Goal: Obtain resource: Download file/media

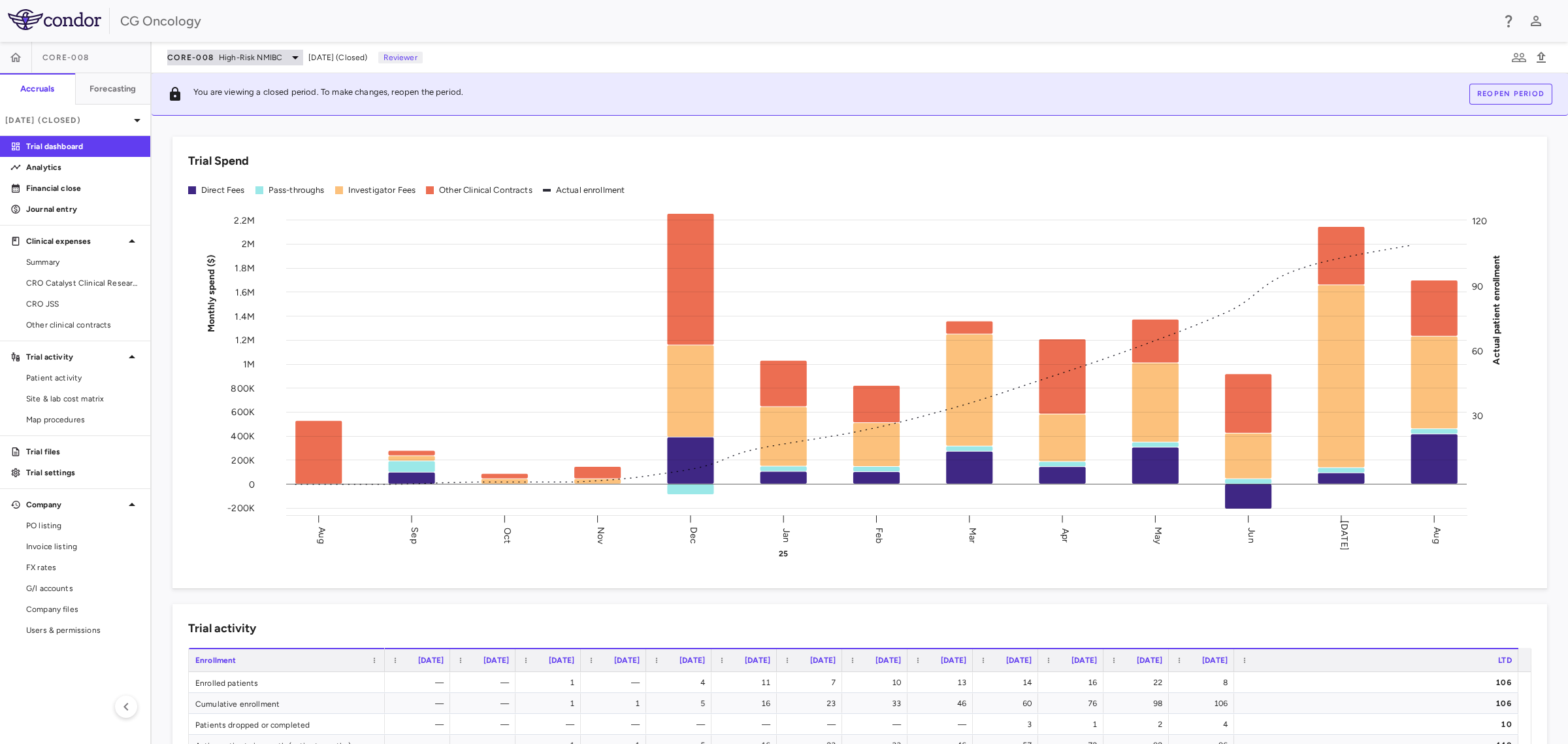
click at [266, 60] on span "High-Risk NMIBC" at bounding box center [251, 57] width 64 height 11
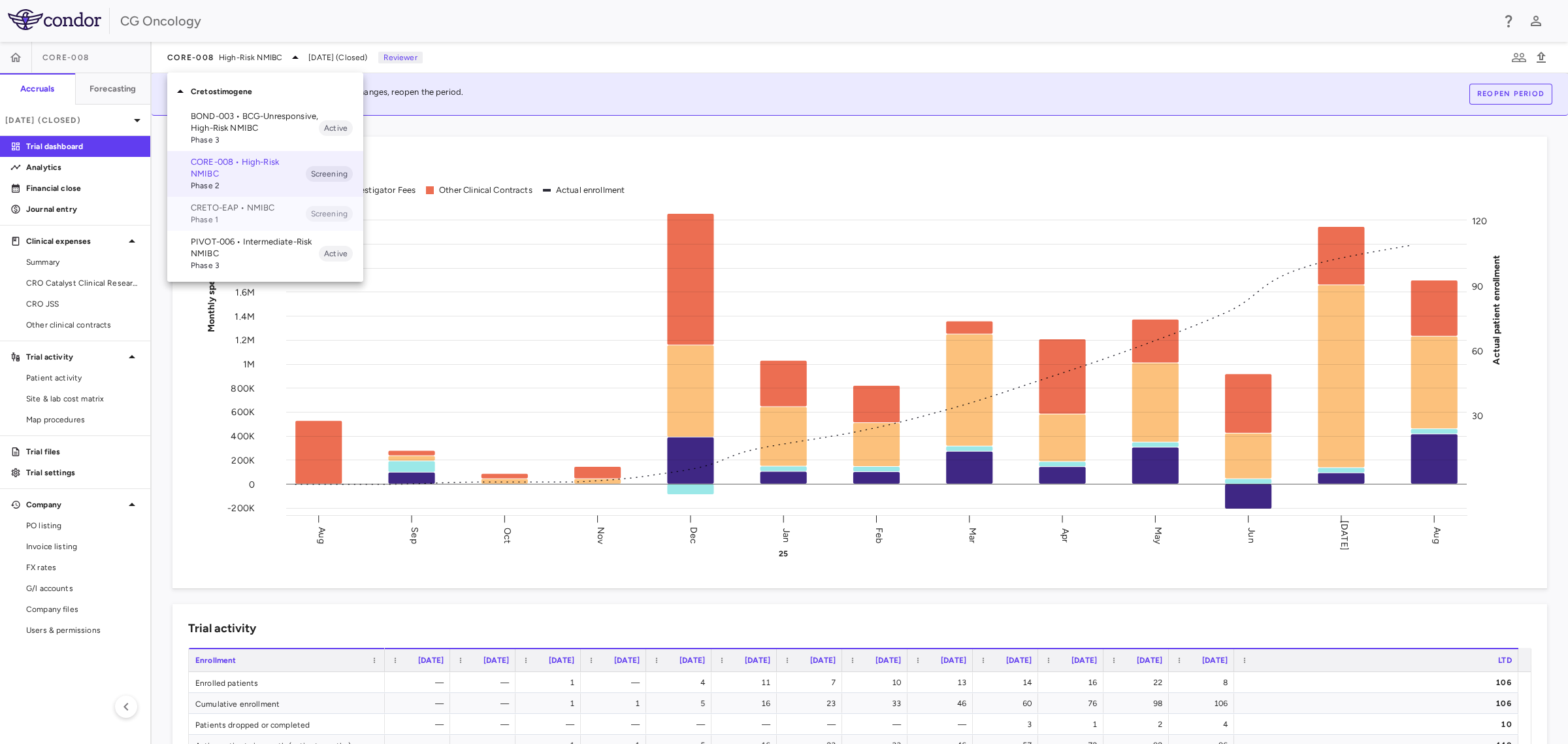
click at [259, 217] on span "Phase 1" at bounding box center [248, 219] width 115 height 11
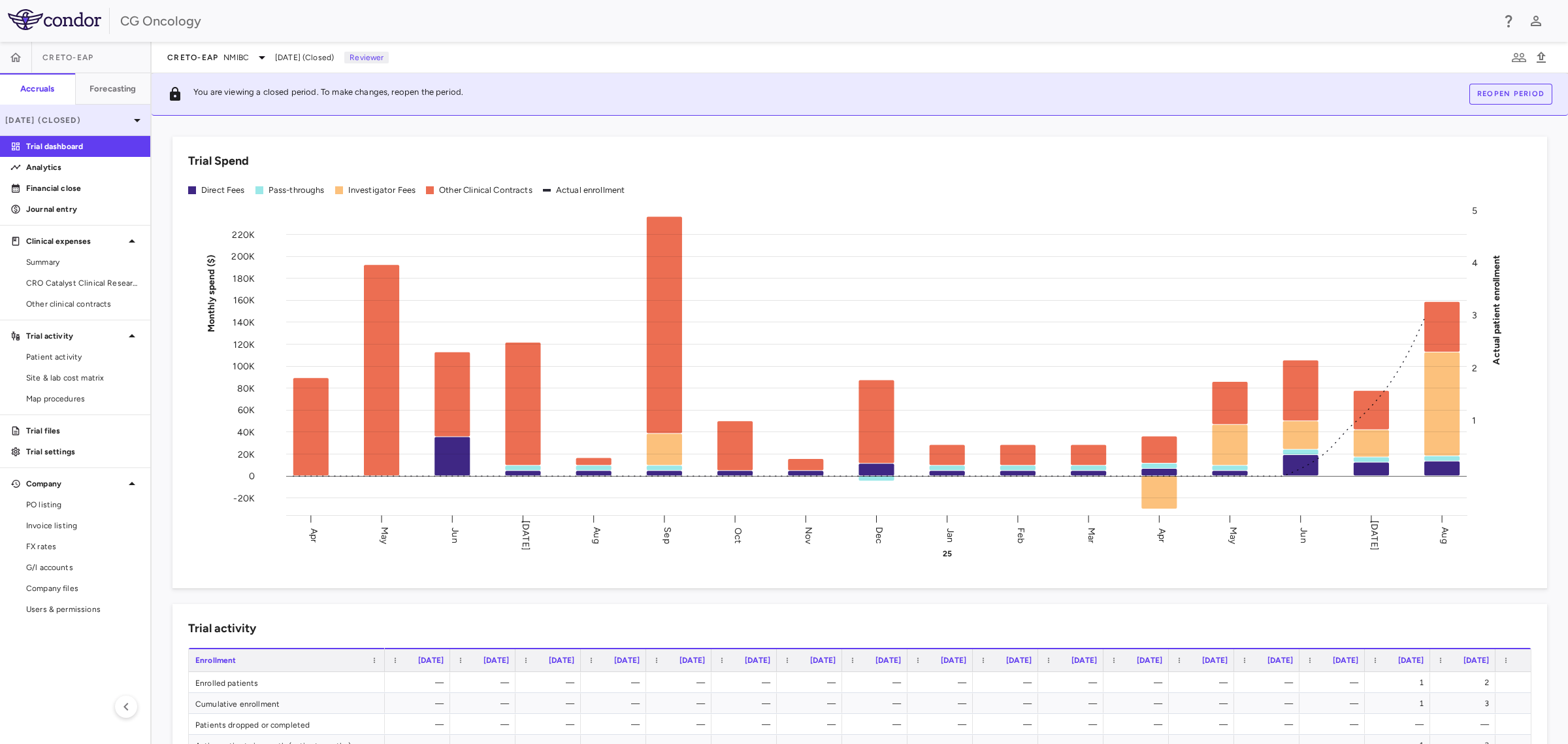
click at [100, 122] on p "[DATE] (Closed)" at bounding box center [67, 120] width 124 height 11
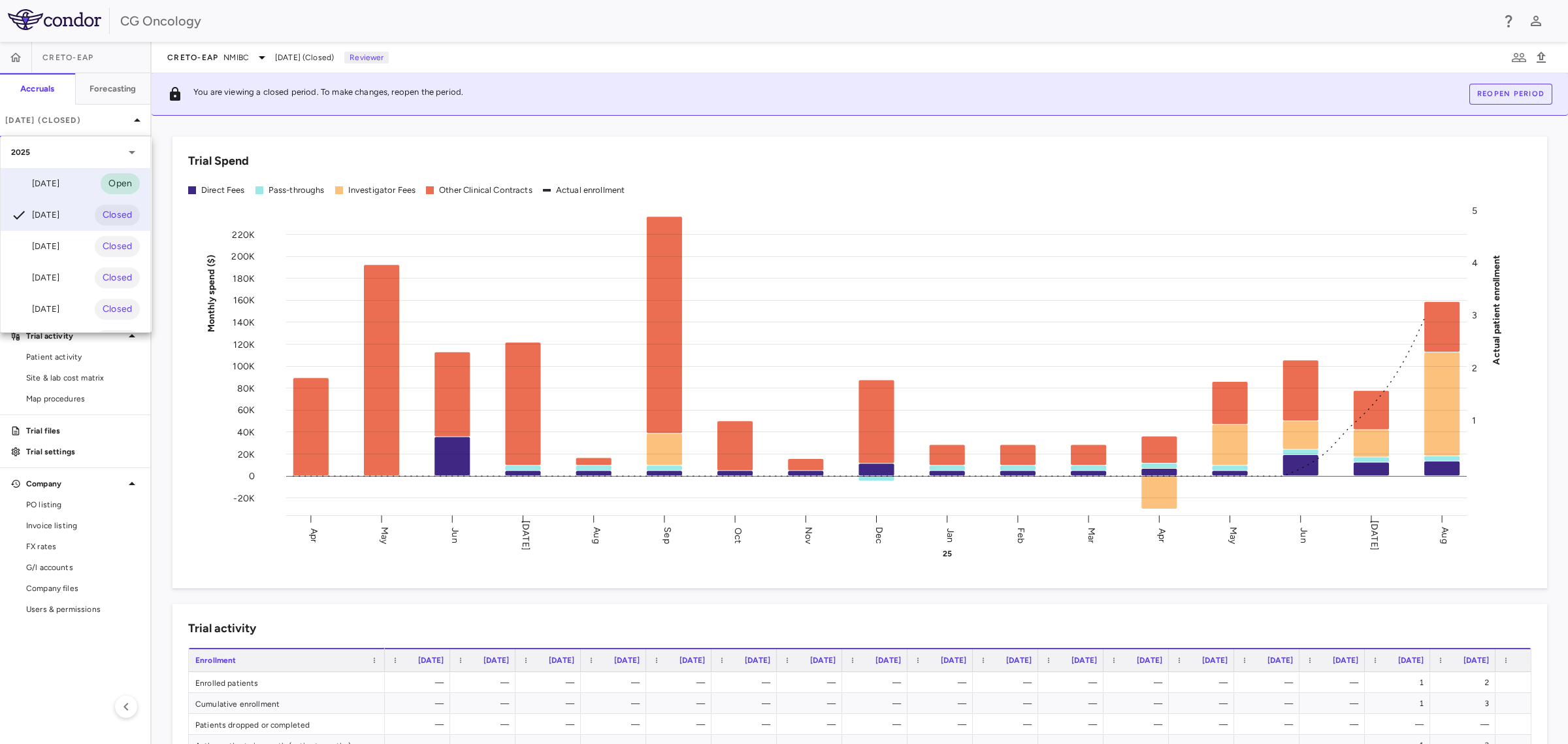
click at [59, 185] on div "[DATE]" at bounding box center [36, 183] width 49 height 16
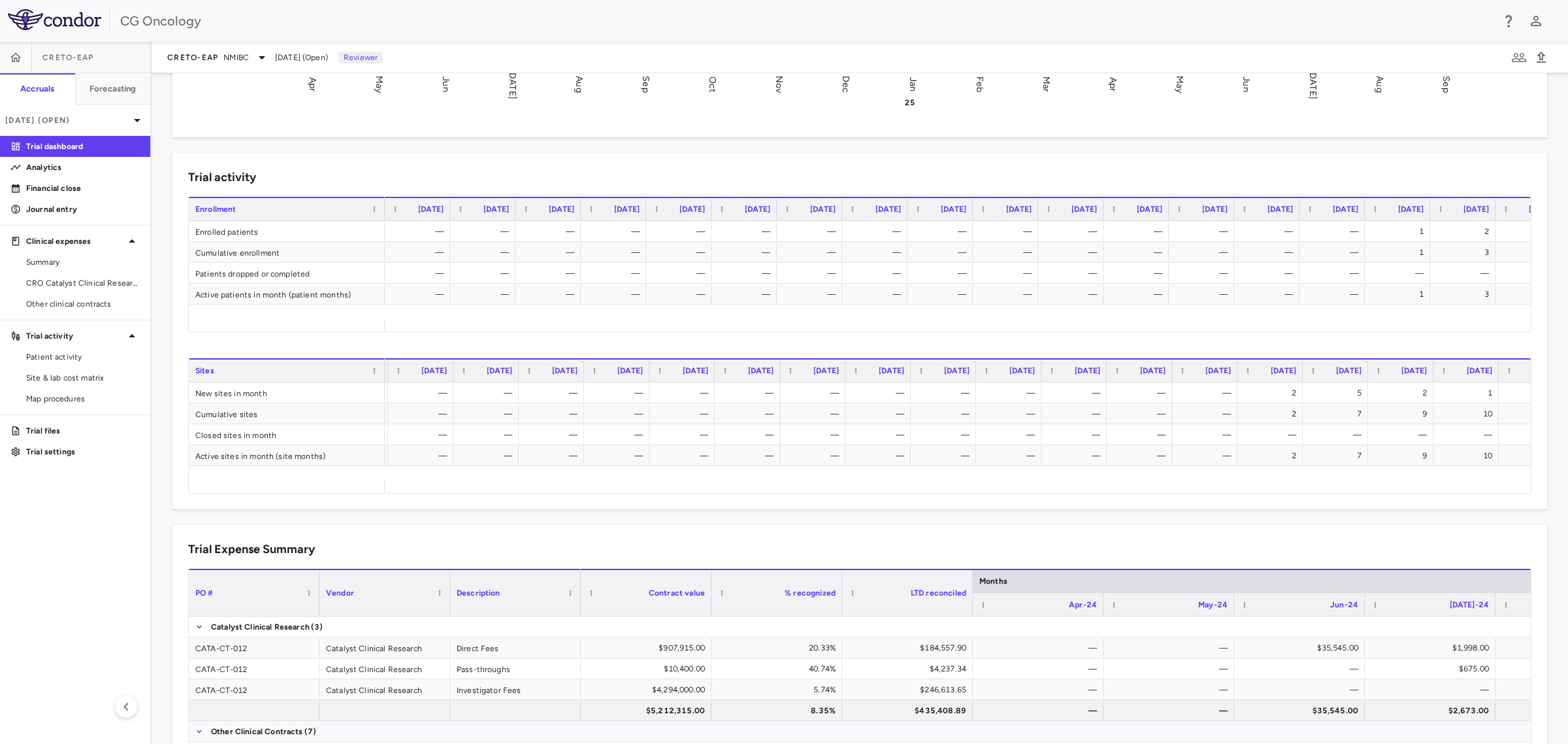
scroll to position [0, 108]
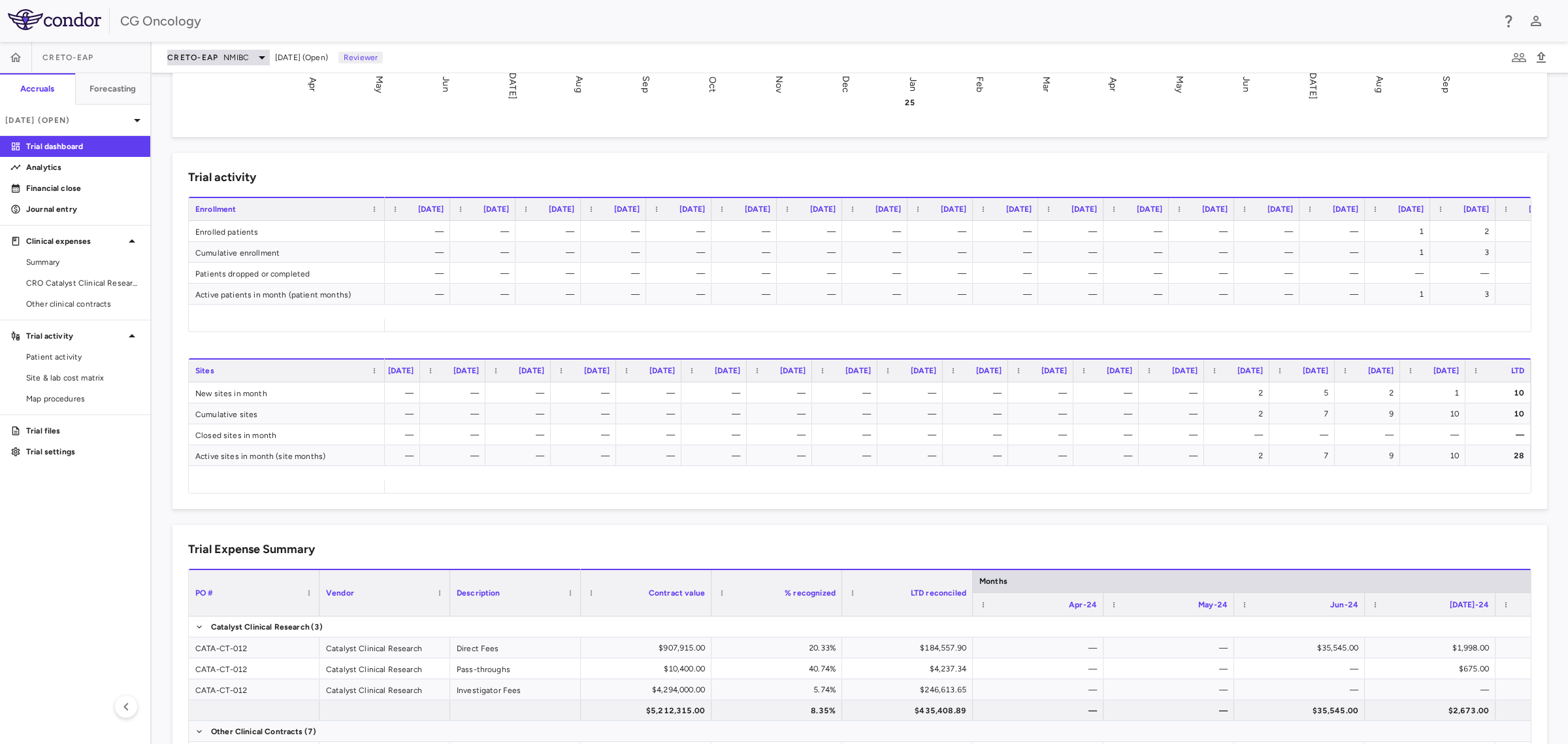
click at [203, 49] on div "CRETO-EAP NMIBC" at bounding box center [218, 57] width 102 height 16
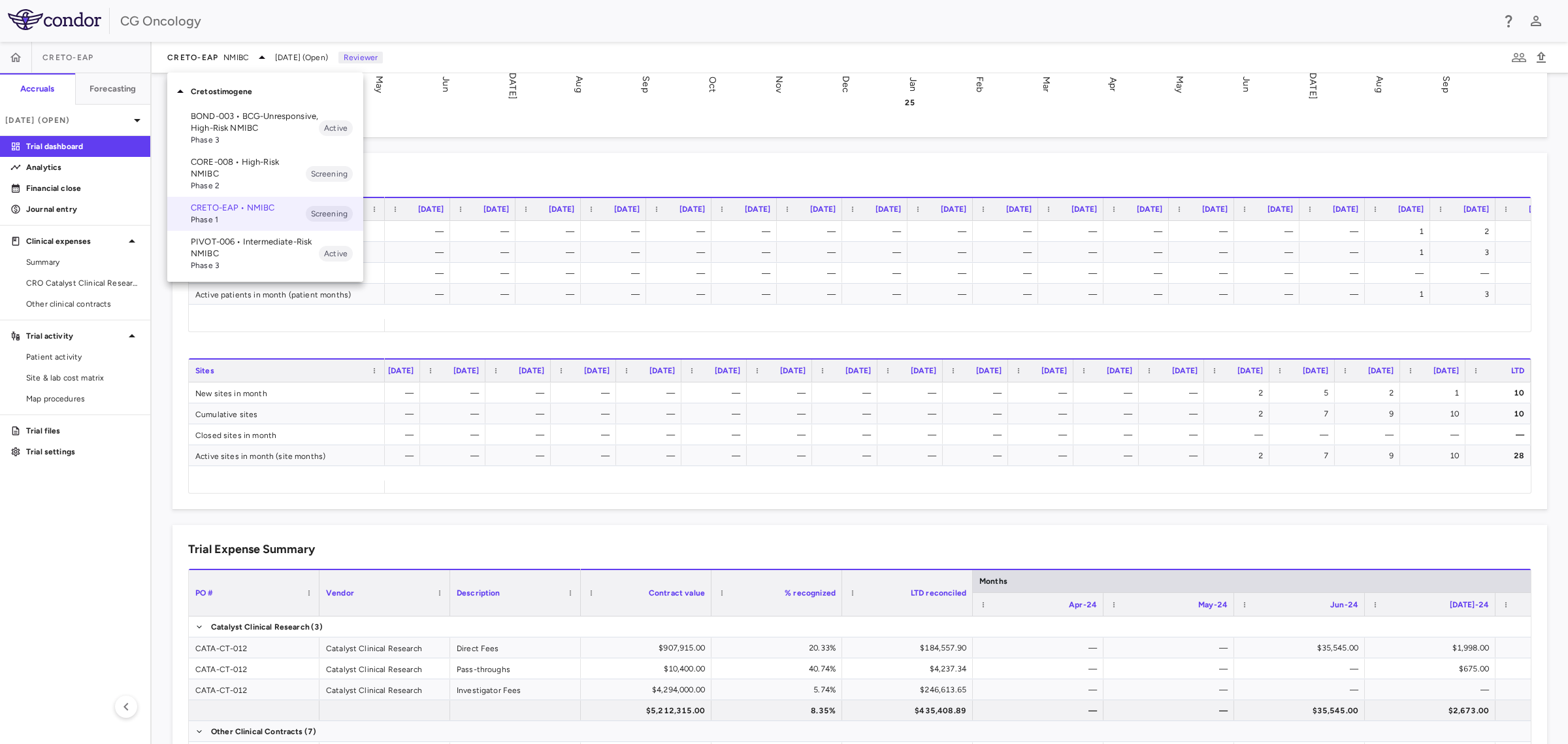
click at [237, 173] on p "CORE-008 • High-Risk NMIBC" at bounding box center [248, 168] width 115 height 24
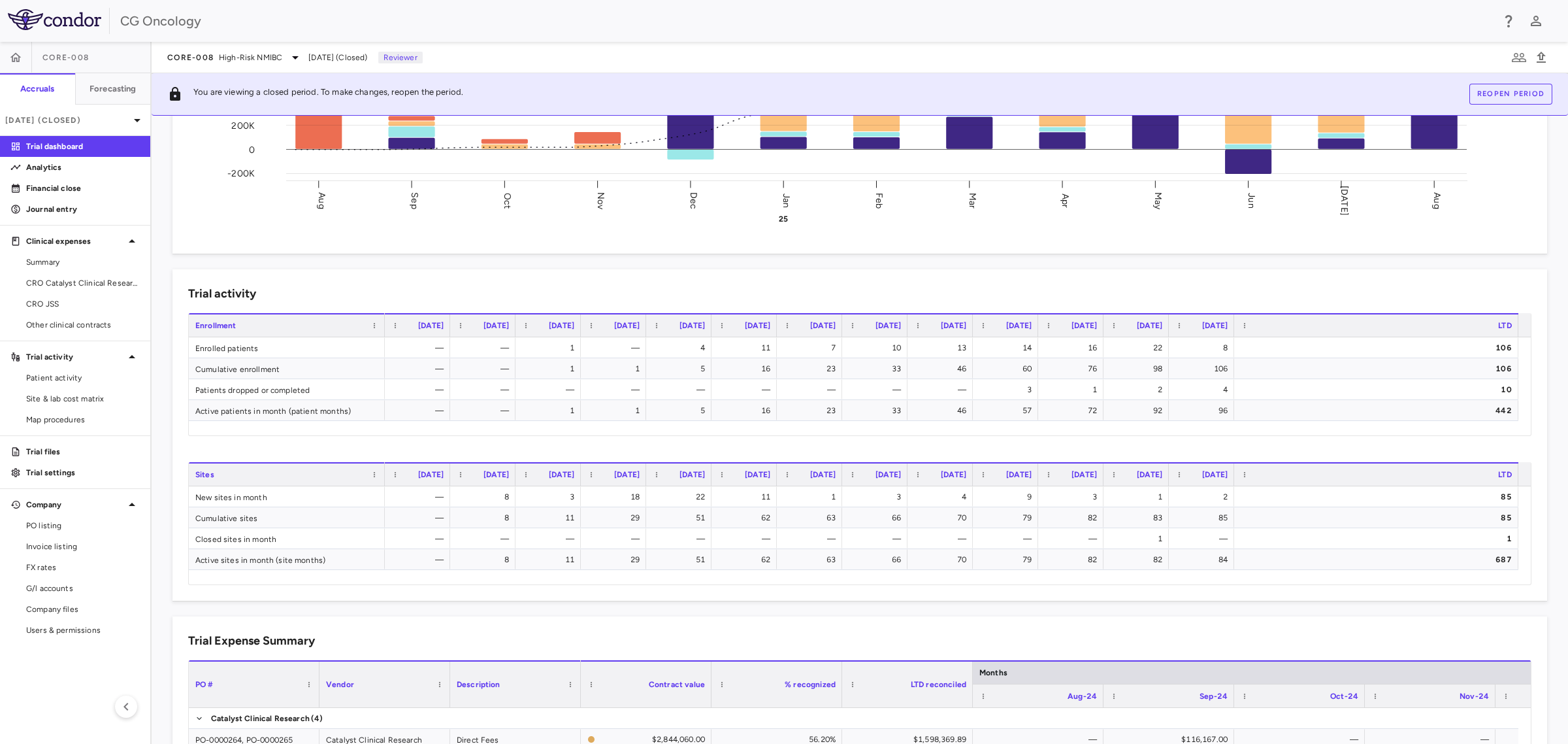
scroll to position [327, 0]
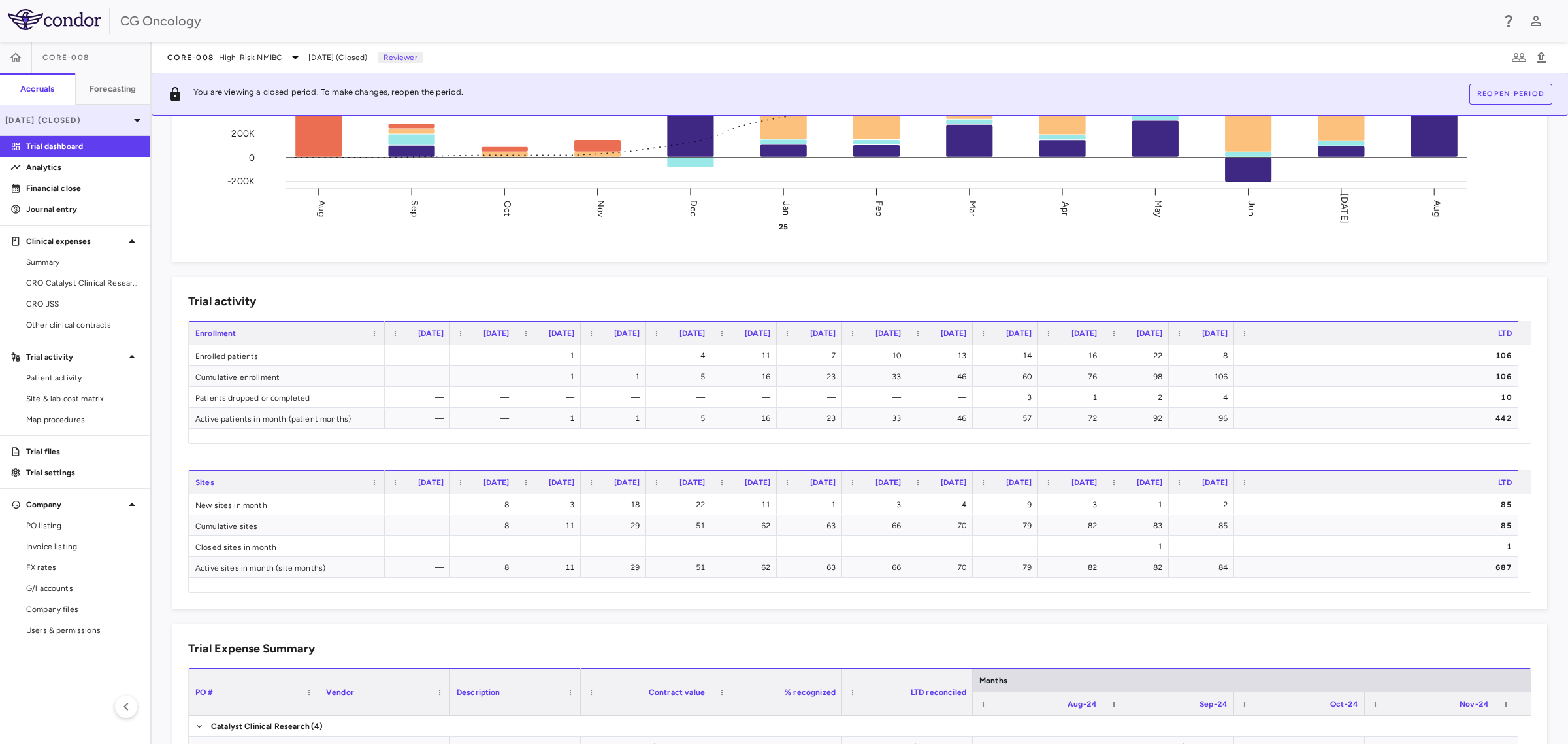
click at [122, 116] on p "[DATE] (Closed)" at bounding box center [67, 120] width 124 height 11
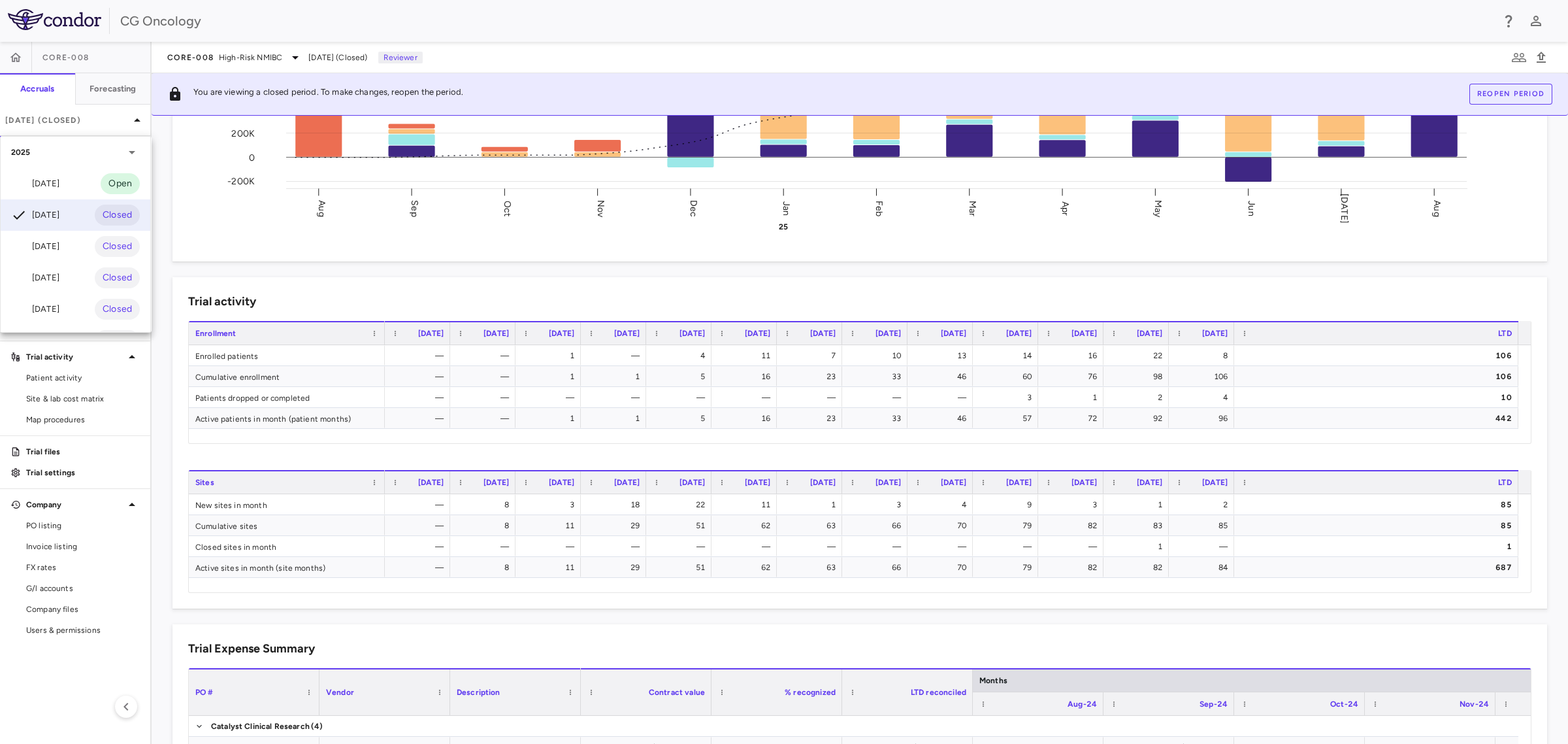
click at [59, 181] on div "[DATE]" at bounding box center [36, 183] width 49 height 16
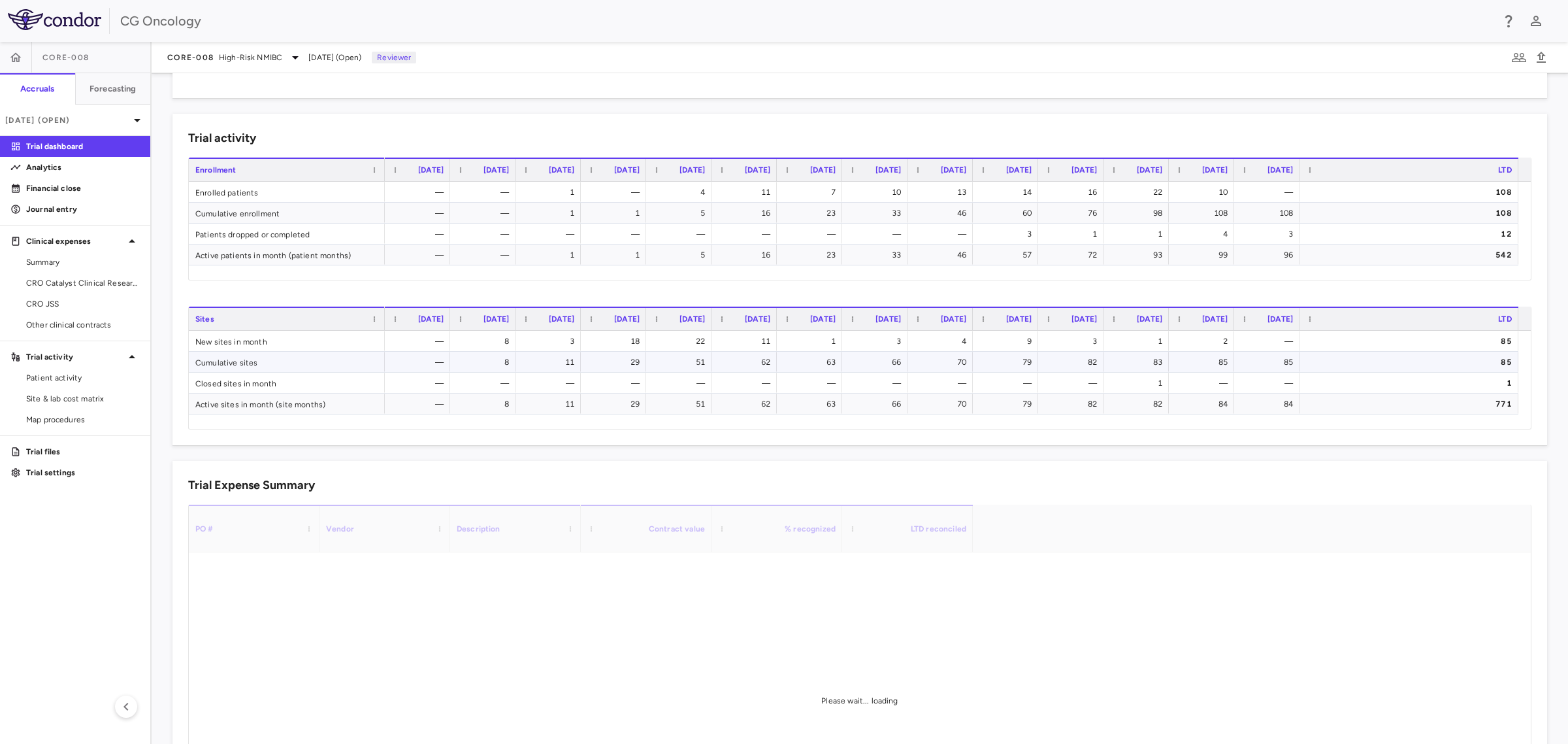
scroll to position [490, 0]
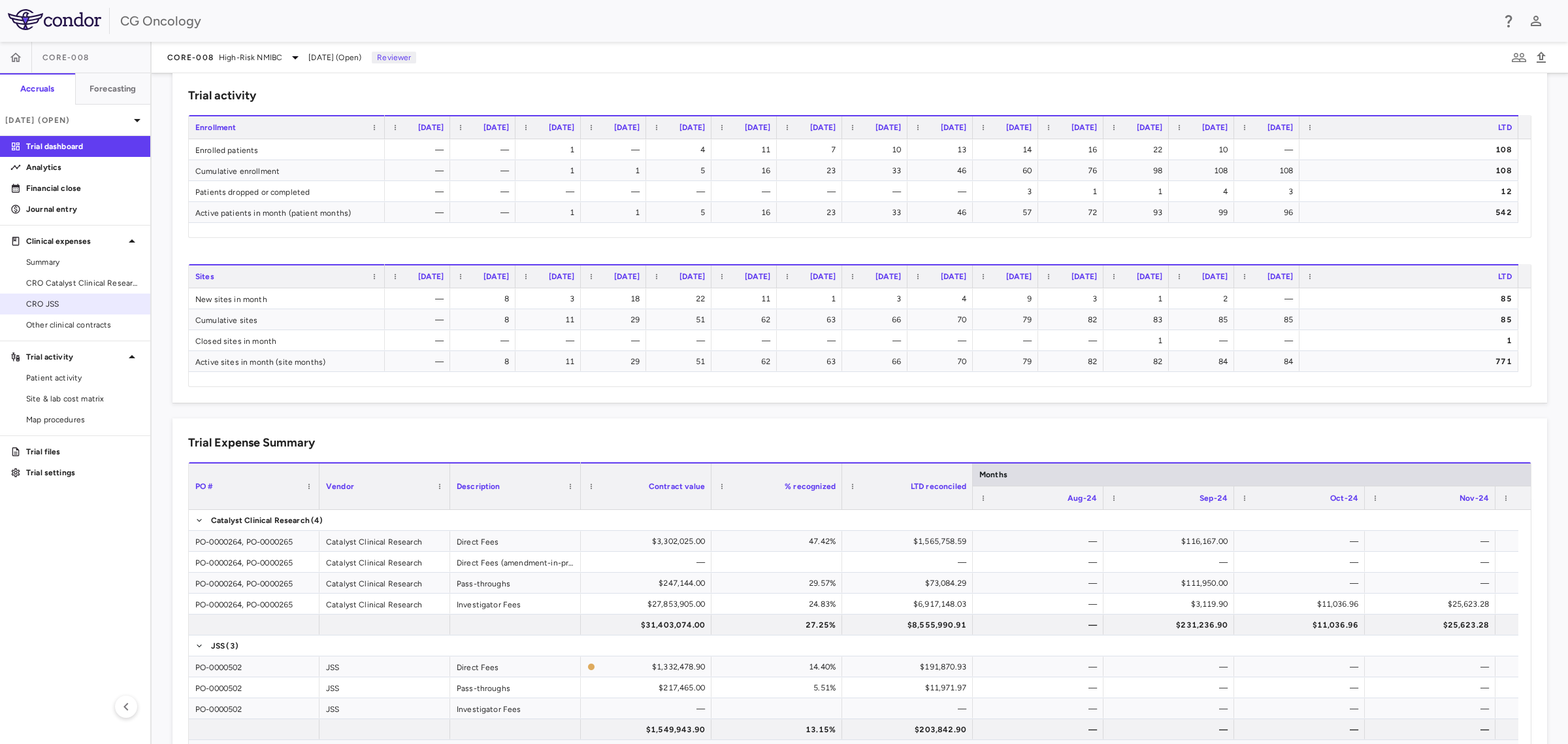
click at [37, 305] on span "CRO JSS" at bounding box center [83, 304] width 114 height 11
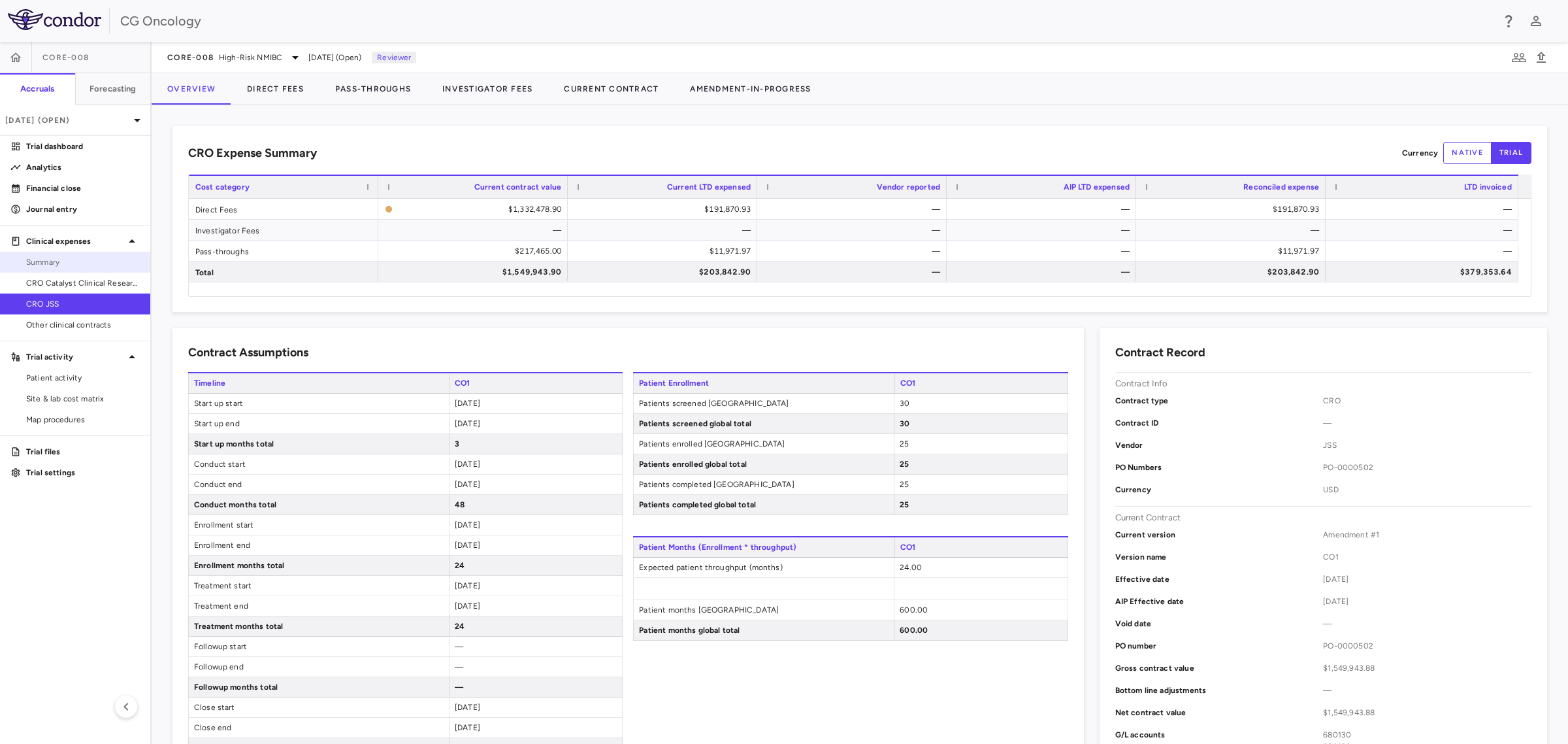
click at [48, 258] on span "Summary" at bounding box center [83, 262] width 114 height 11
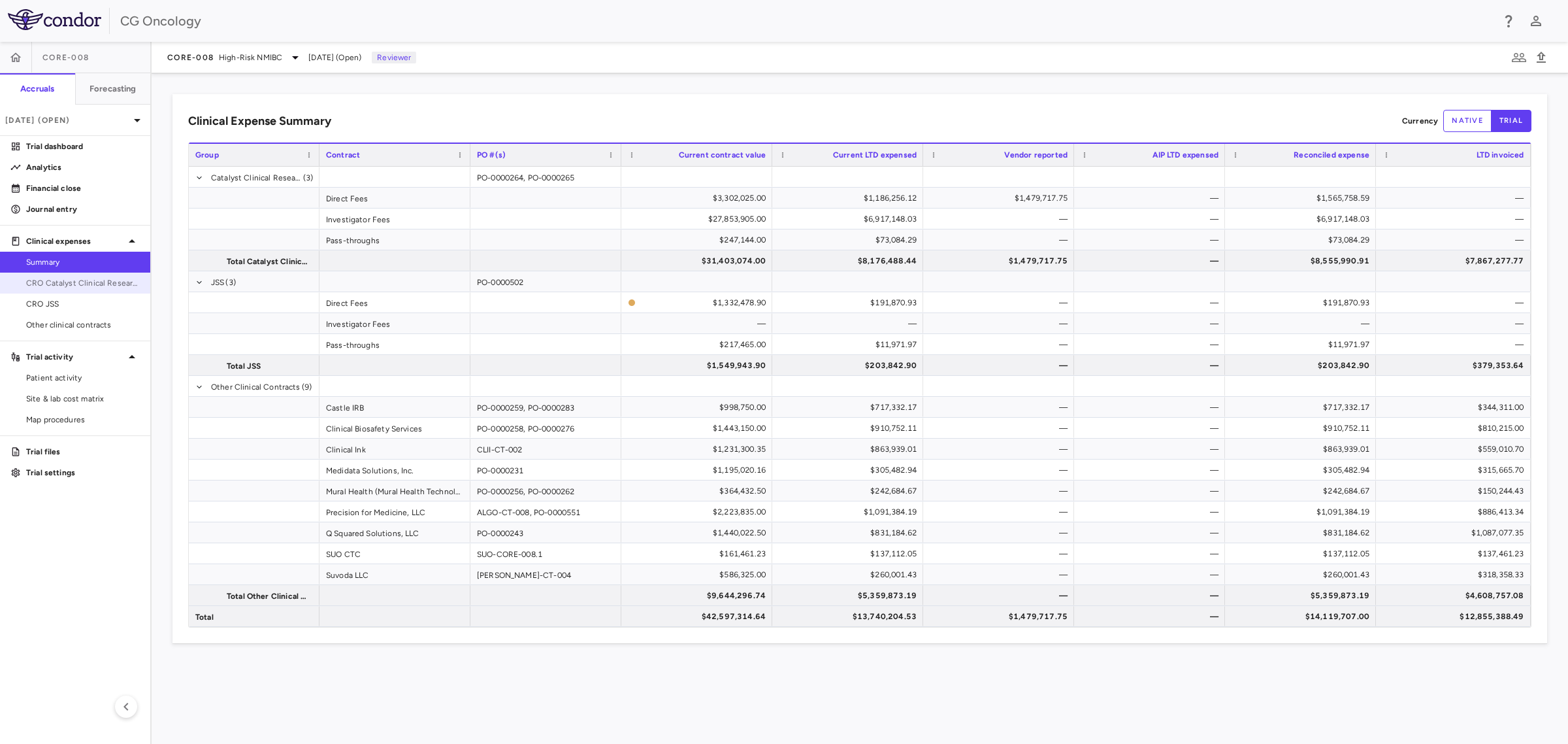
click at [79, 283] on span "CRO Catalyst Clinical Research" at bounding box center [83, 283] width 114 height 11
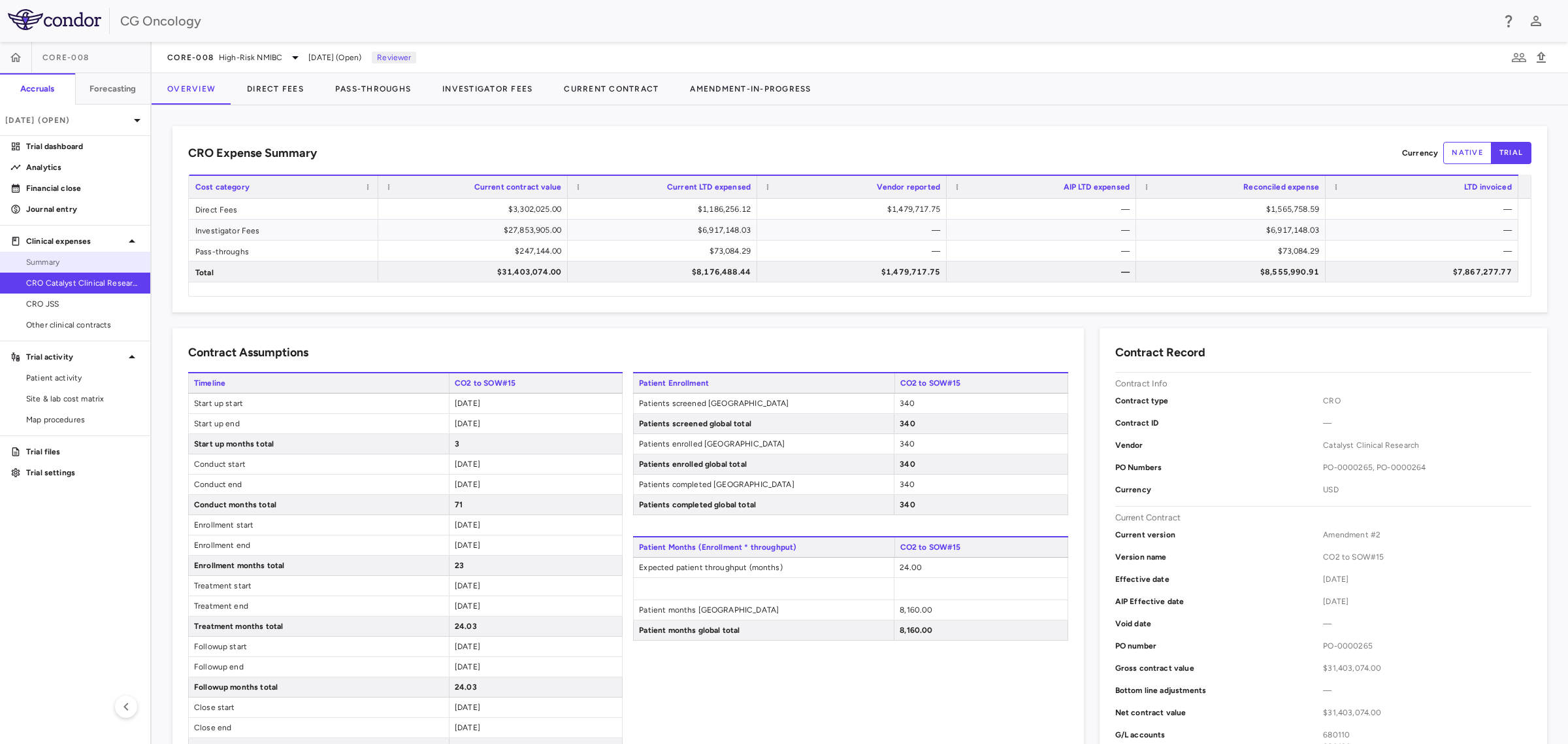
click at [69, 268] on span "Summary" at bounding box center [83, 262] width 114 height 11
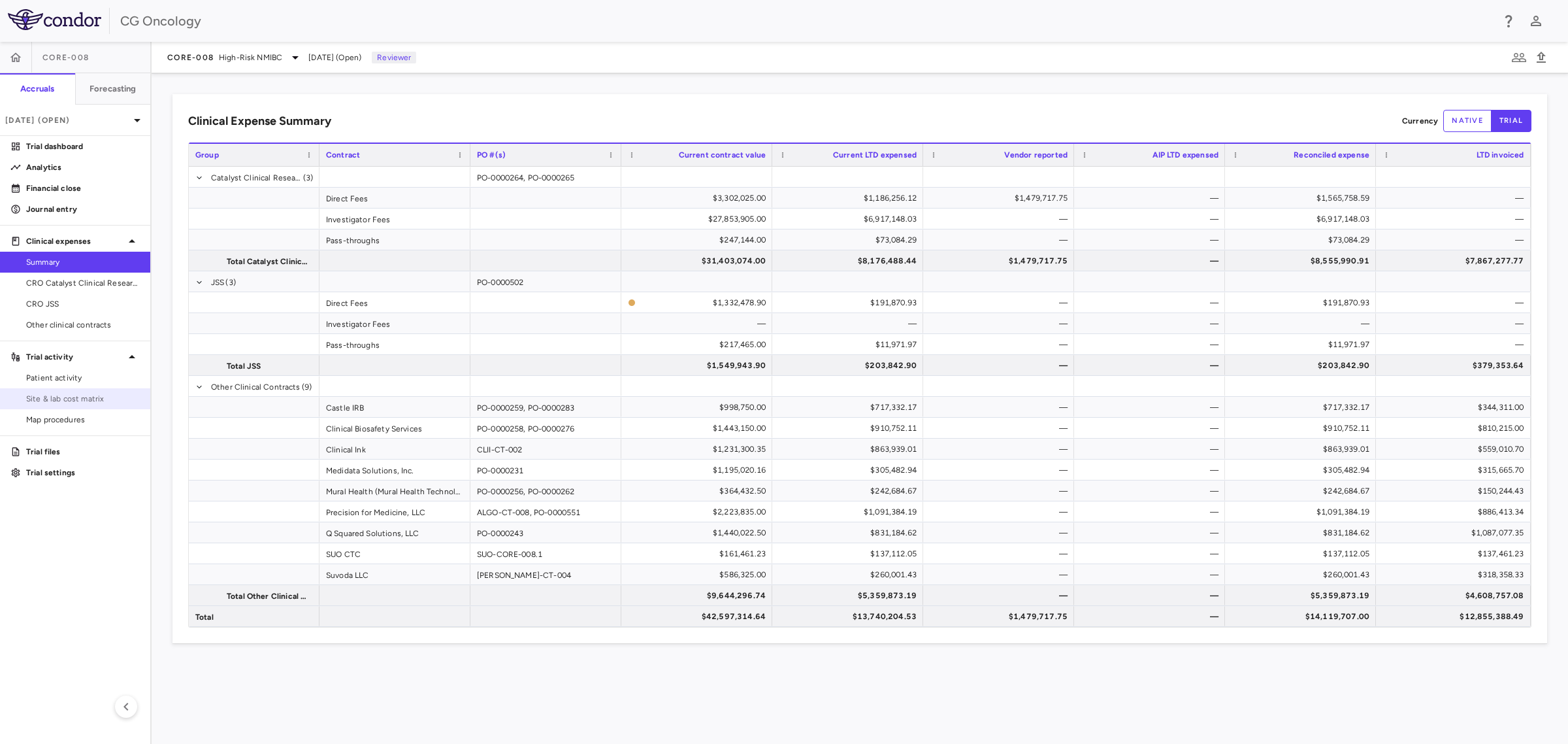
click at [82, 400] on span "Site & lab cost matrix" at bounding box center [83, 398] width 114 height 11
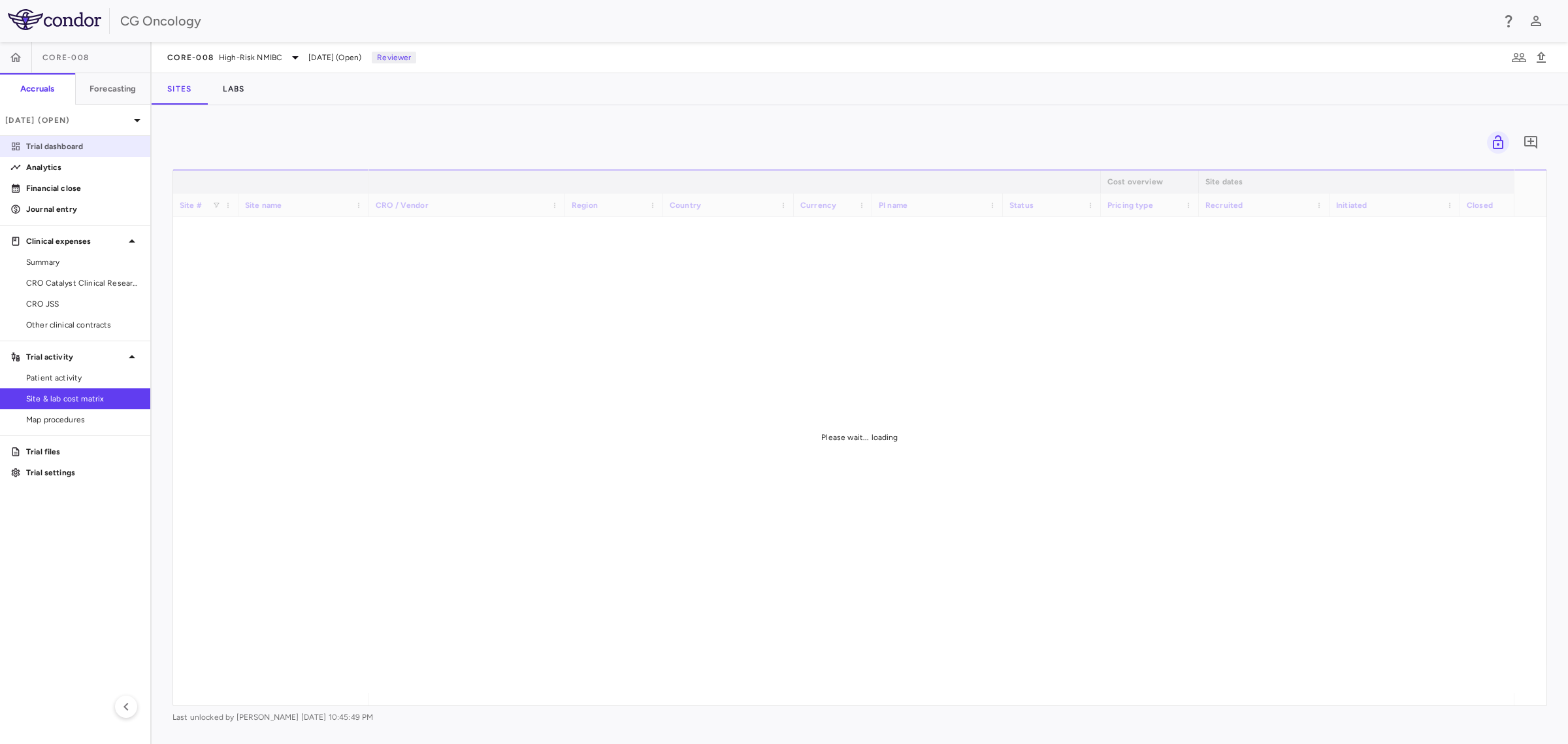
click at [64, 141] on p "Trial dashboard" at bounding box center [83, 146] width 114 height 11
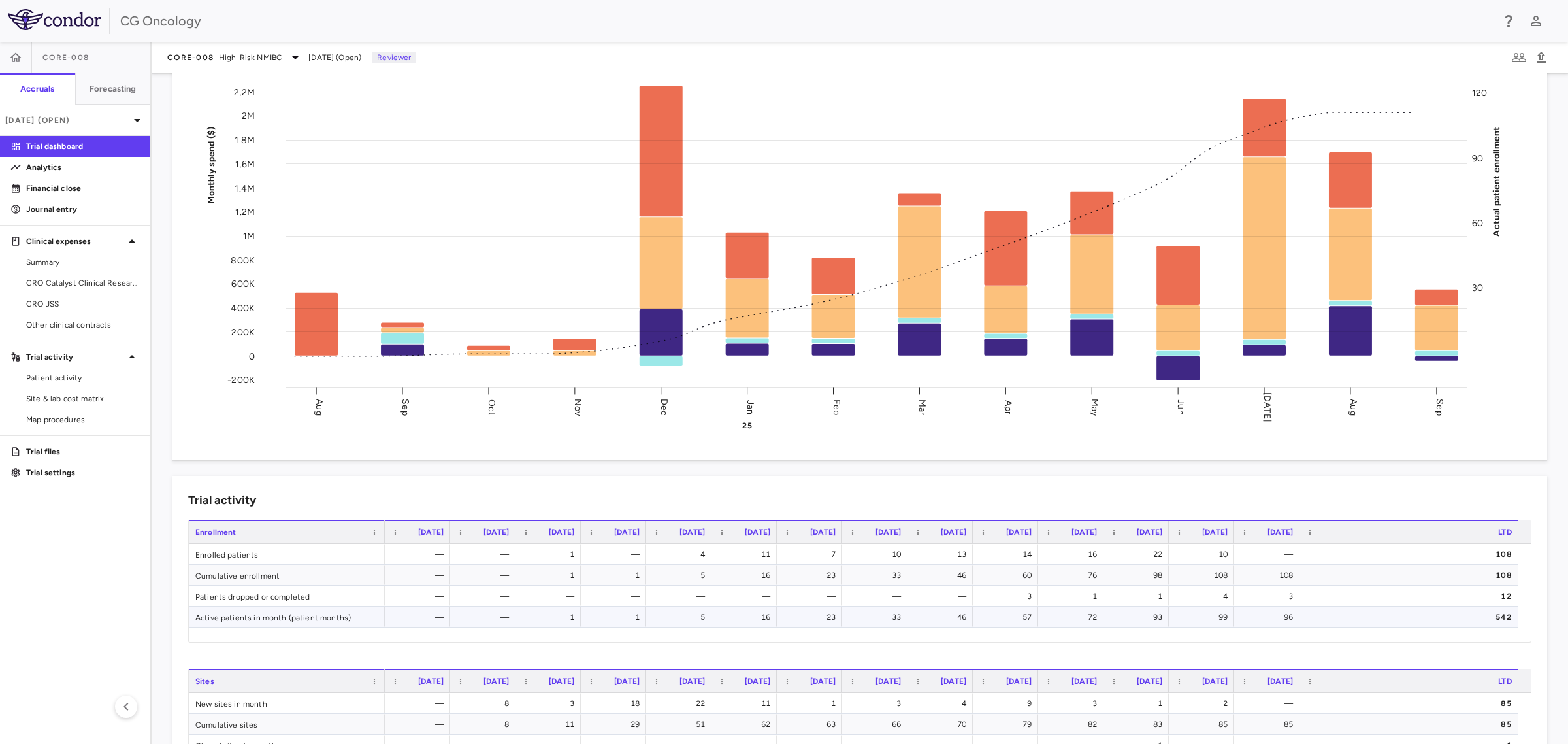
scroll to position [245, 0]
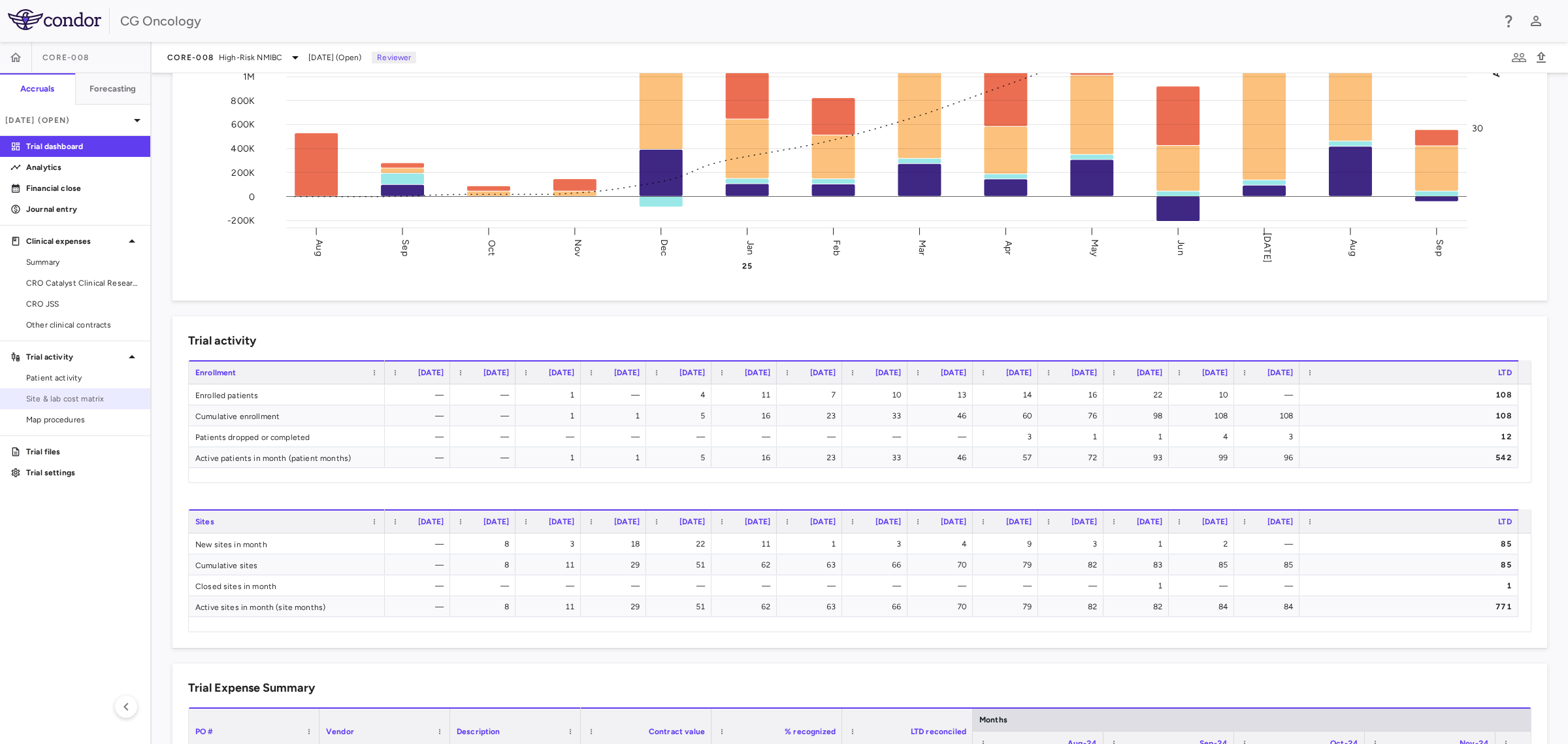
click at [73, 400] on span "Site & lab cost matrix" at bounding box center [83, 398] width 114 height 11
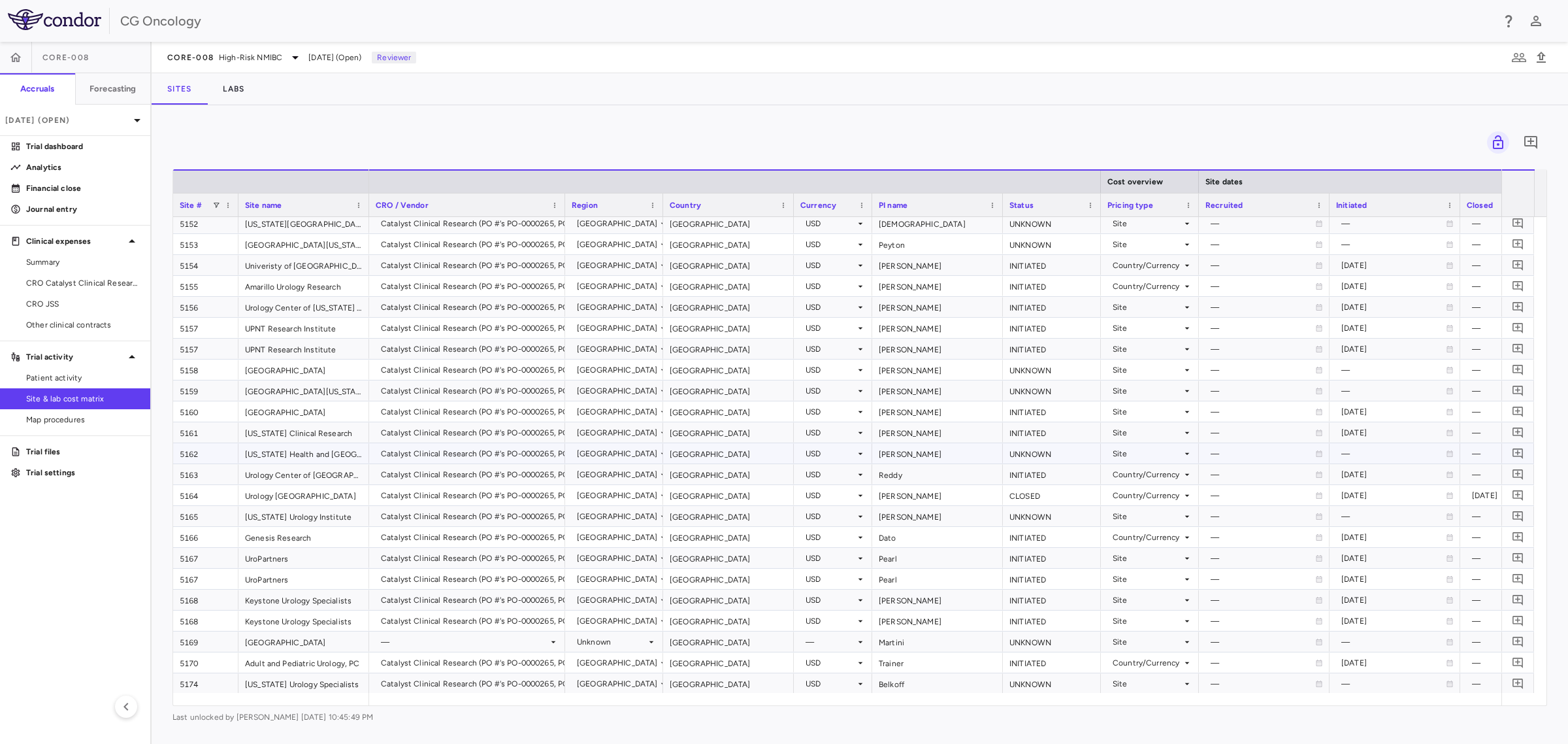
scroll to position [1489, 0]
click at [840, 625] on span "Excel Export" at bounding box center [841, 623] width 62 height 19
